Goal: Task Accomplishment & Management: Use online tool/utility

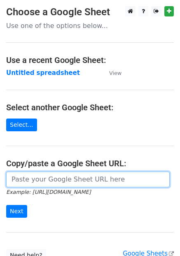
click at [68, 176] on input "url" at bounding box center [88, 180] width 164 height 16
paste input "[URL][DOMAIN_NAME]"
type input "[URL][DOMAIN_NAME]"
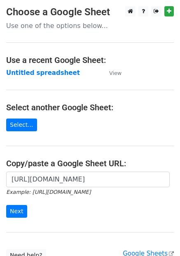
scroll to position [0, 0]
click at [17, 210] on input "Next" at bounding box center [16, 211] width 21 height 13
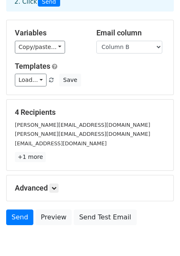
scroll to position [96, 0]
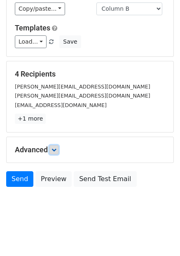
click at [59, 148] on link at bounding box center [53, 150] width 9 height 9
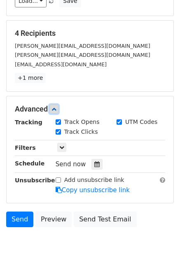
scroll to position [146, 0]
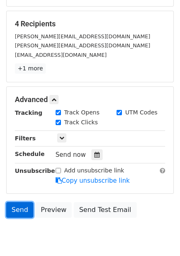
click at [16, 216] on link "Send" at bounding box center [19, 210] width 27 height 16
